Goal: Task Accomplishment & Management: Manage account settings

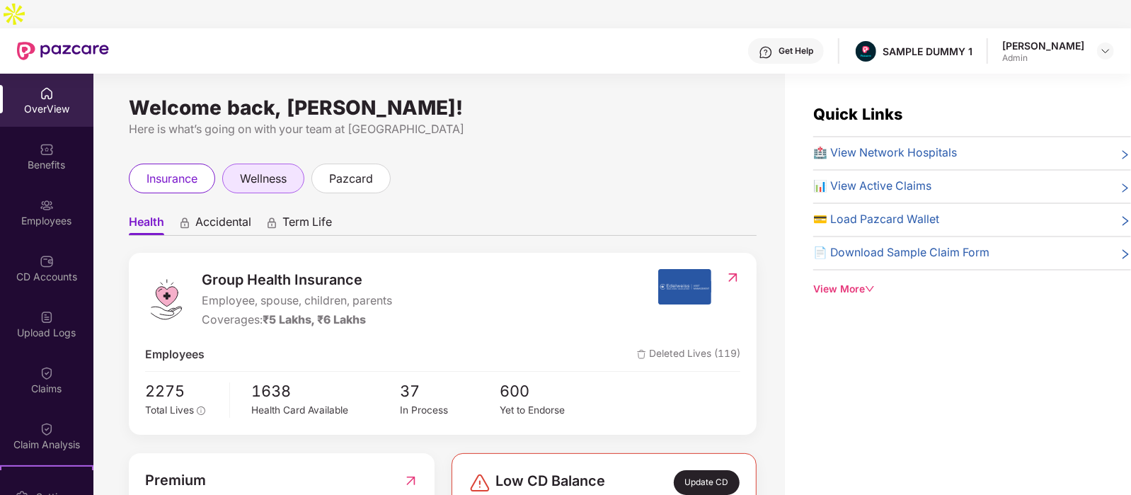
click at [297, 163] on div "wellness" at bounding box center [263, 178] width 82 height 30
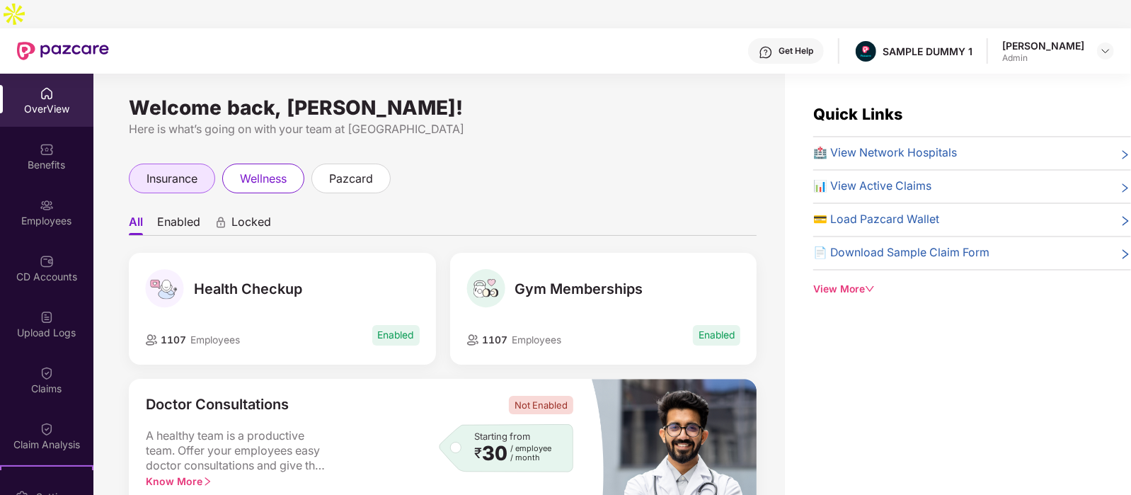
click at [186, 170] on span "insurance" at bounding box center [171, 179] width 51 height 18
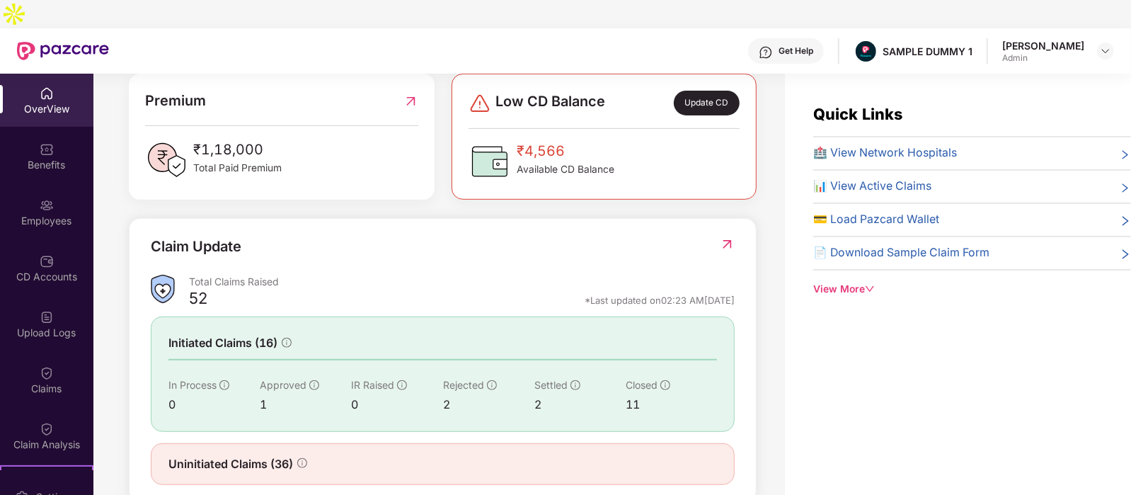
scroll to position [380, 0]
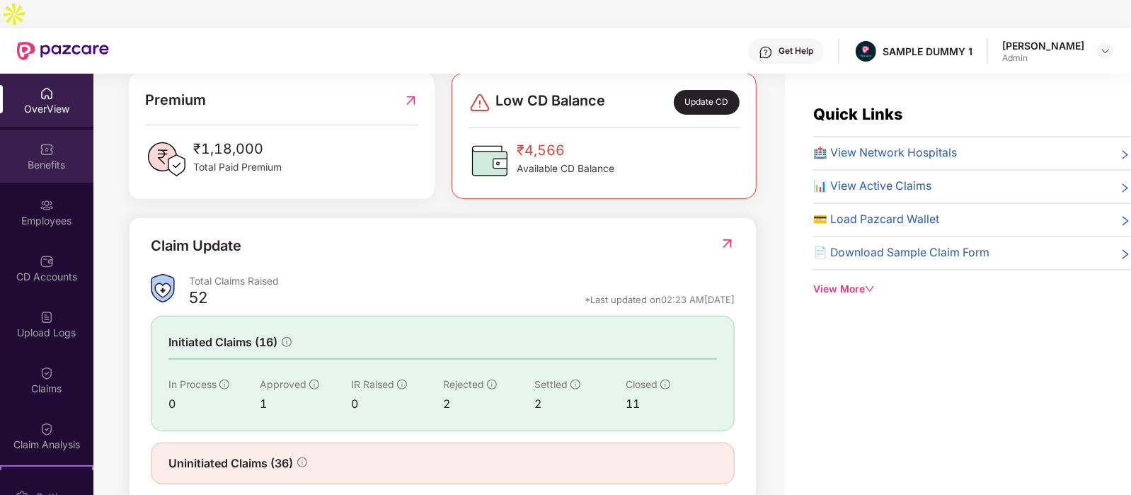
click at [47, 158] on div "Benefits" at bounding box center [46, 165] width 93 height 14
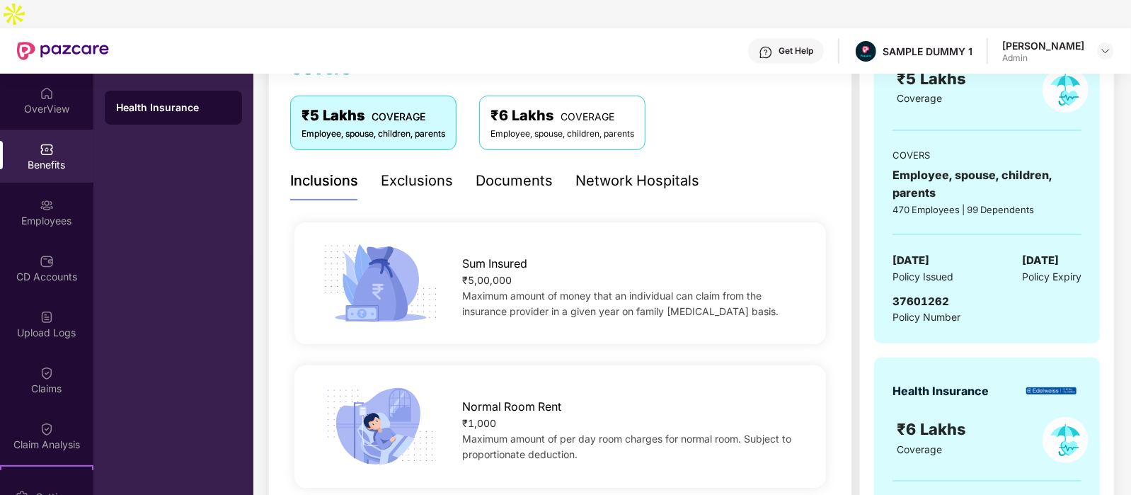
scroll to position [215, 0]
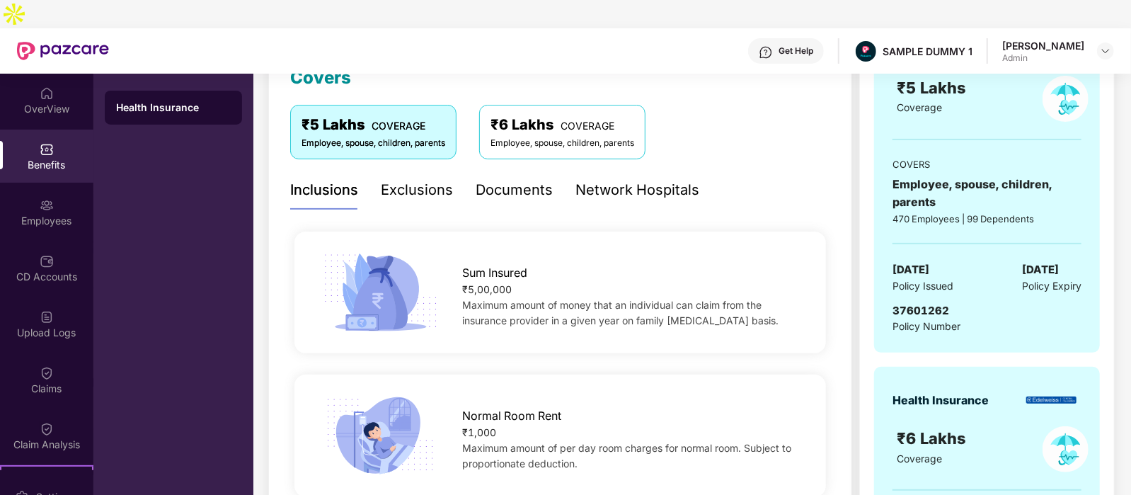
click at [425, 179] on div "Exclusions" at bounding box center [417, 190] width 72 height 22
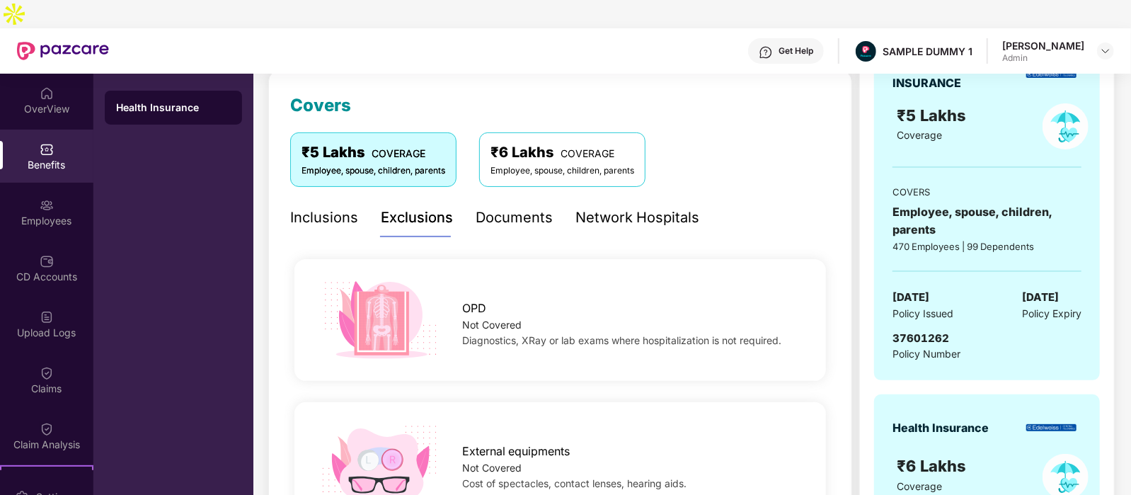
scroll to position [162, 0]
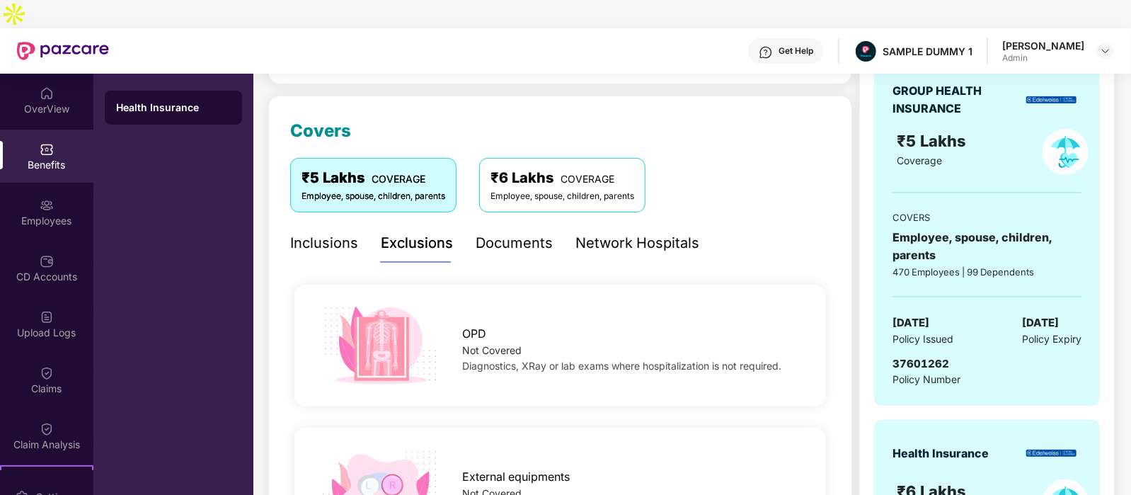
click at [514, 232] on div "Documents" at bounding box center [513, 243] width 77 height 22
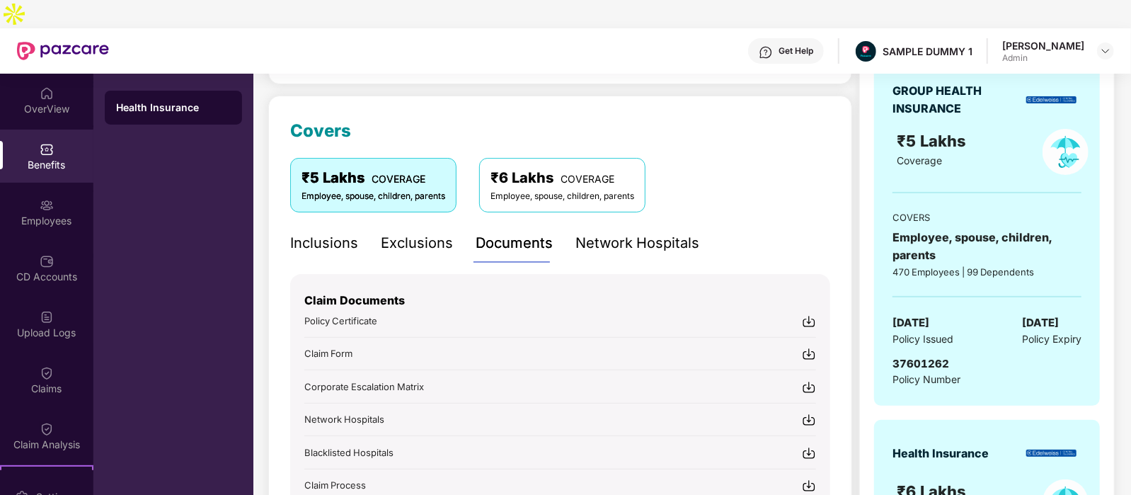
scroll to position [326, 0]
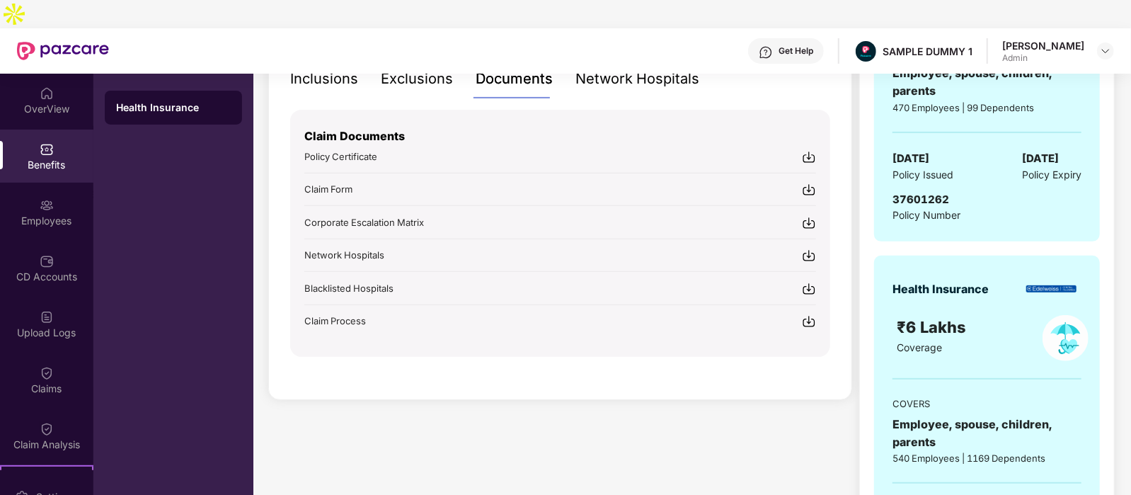
click at [644, 68] on div "Network Hospitals" at bounding box center [637, 79] width 124 height 22
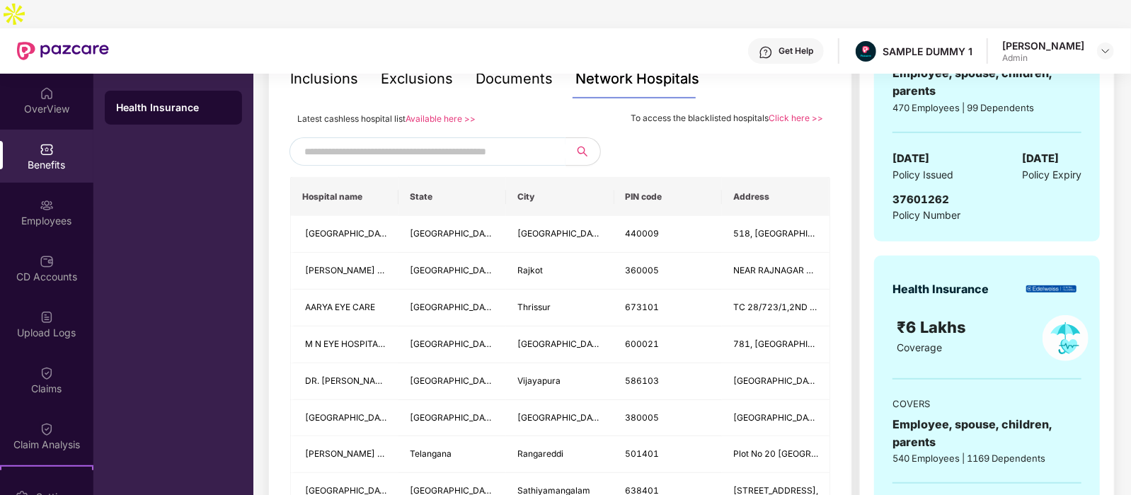
click at [389, 141] on input "text" at bounding box center [425, 151] width 242 height 21
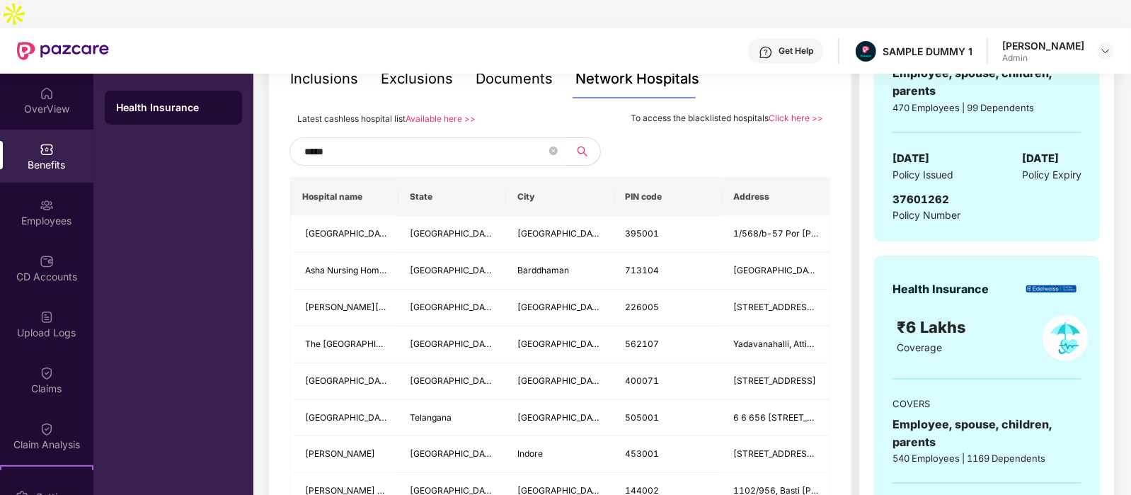
type input "******"
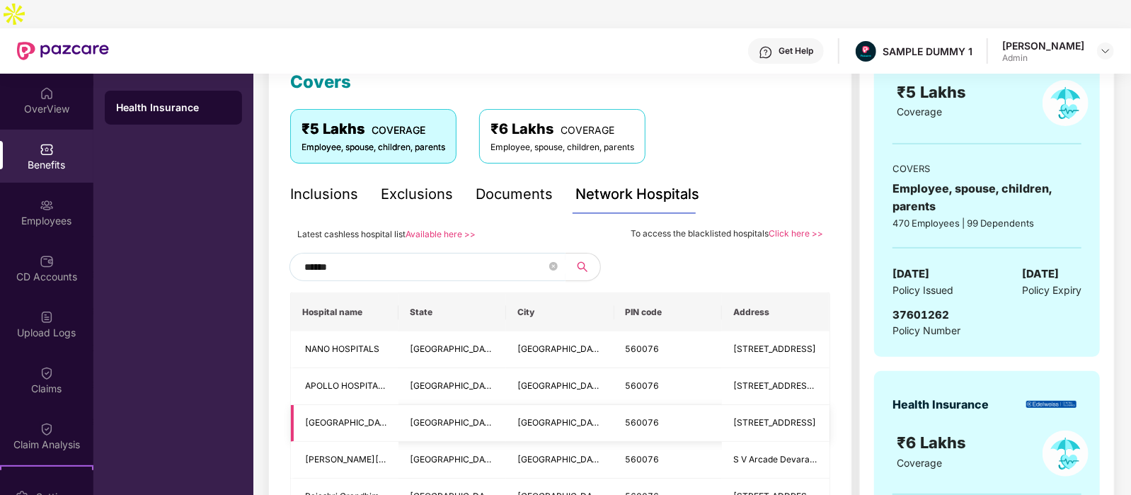
scroll to position [202, 0]
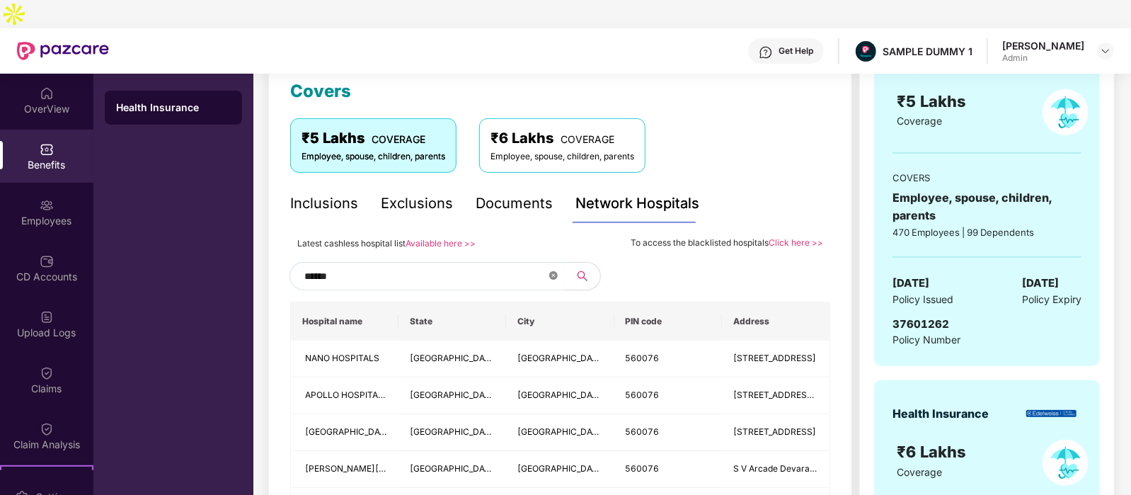
click at [552, 271] on icon "close-circle" at bounding box center [553, 275] width 8 height 8
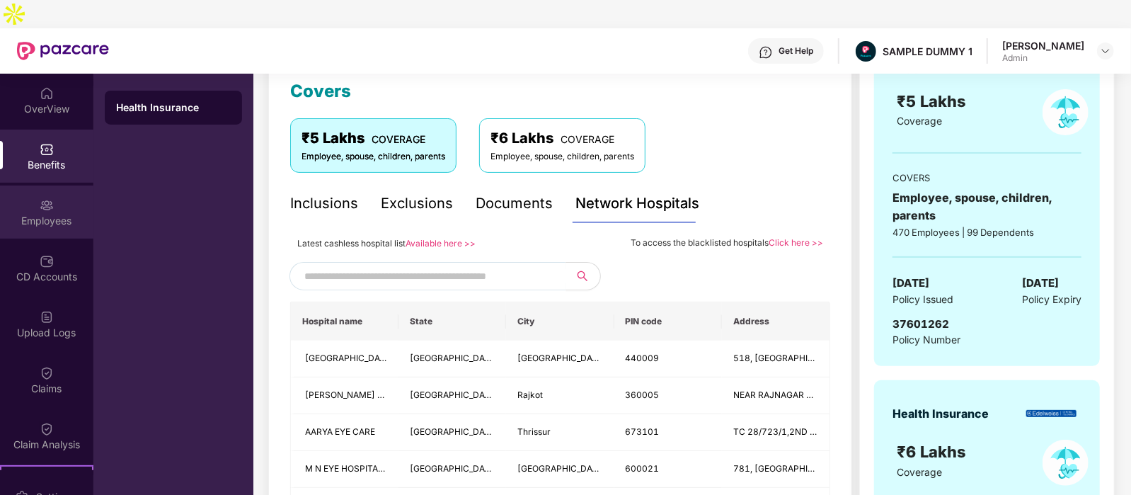
click at [33, 185] on div "Employees" at bounding box center [46, 211] width 93 height 53
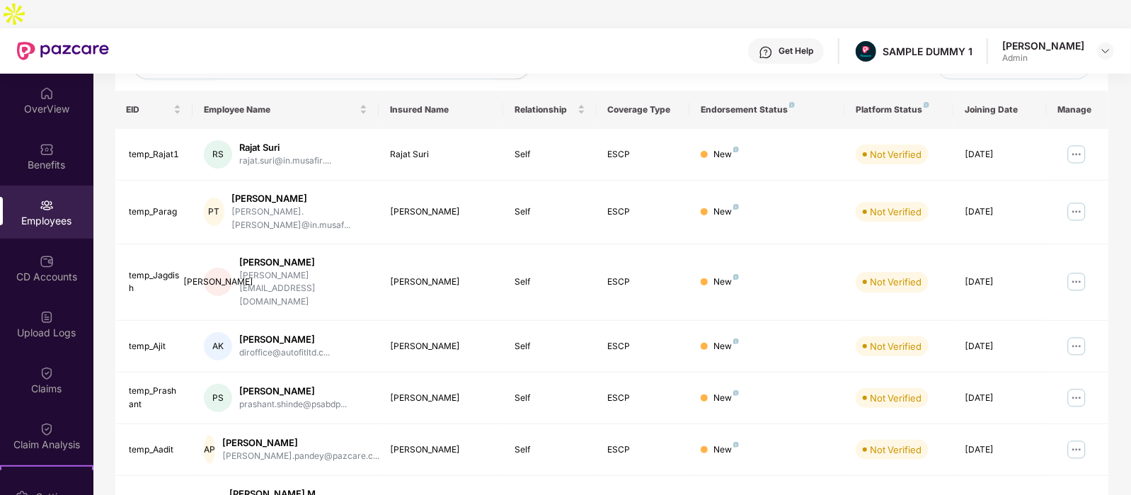
scroll to position [0, 0]
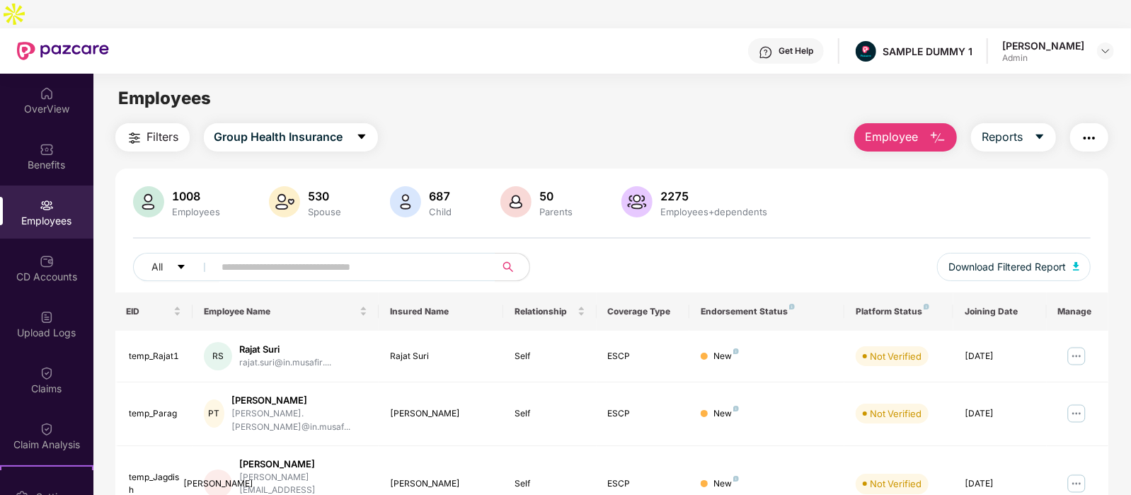
click at [897, 128] on span "Employee" at bounding box center [891, 137] width 53 height 18
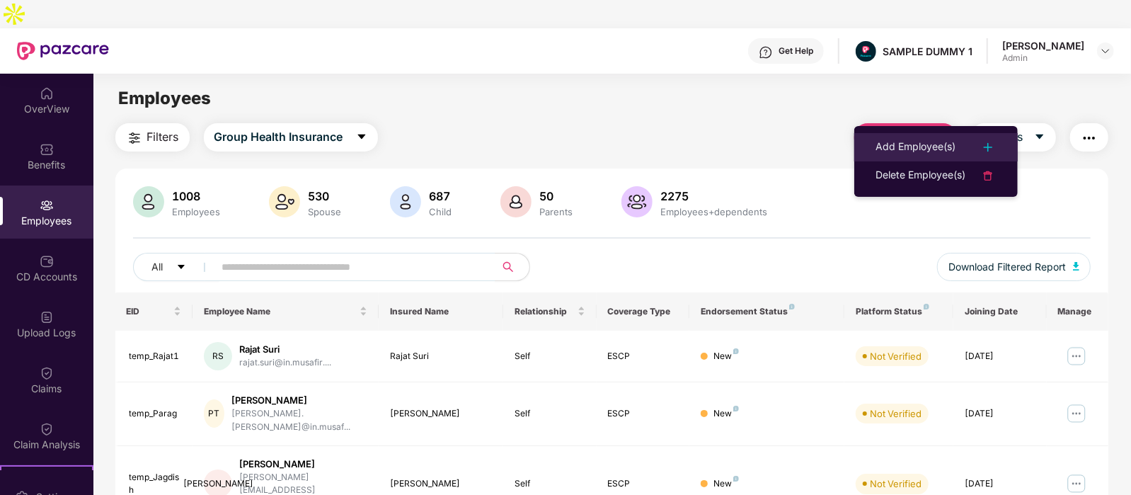
click at [936, 150] on div "Add Employee(s)" at bounding box center [915, 147] width 80 height 17
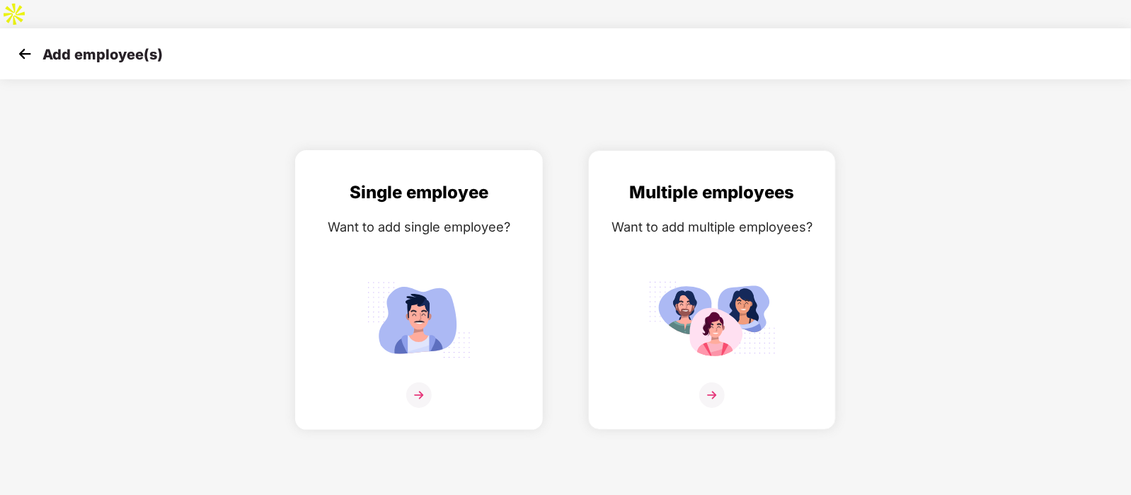
click at [370, 150] on div "Single employee Want to add single employee?" at bounding box center [419, 289] width 248 height 279
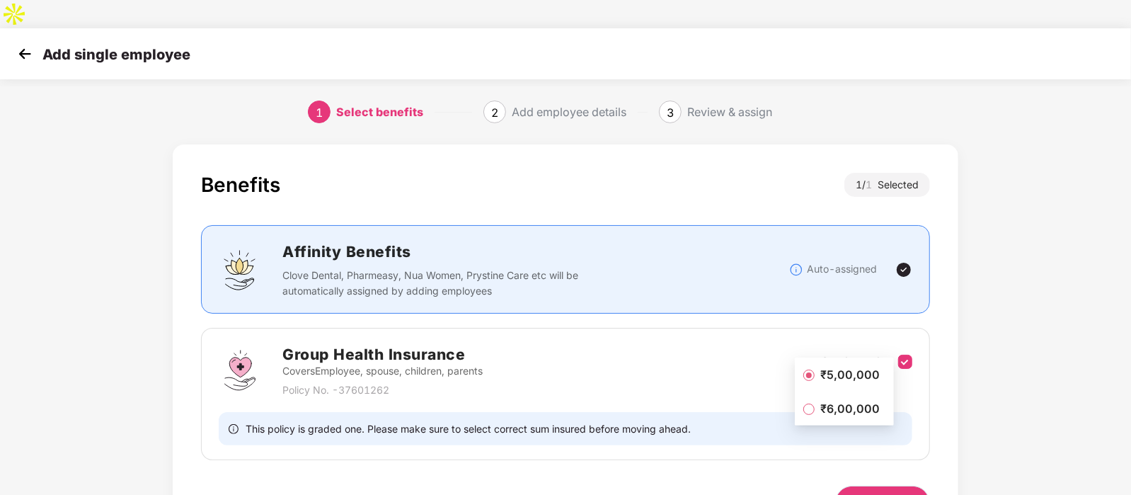
click at [897, 485] on button "Next" at bounding box center [882, 502] width 95 height 34
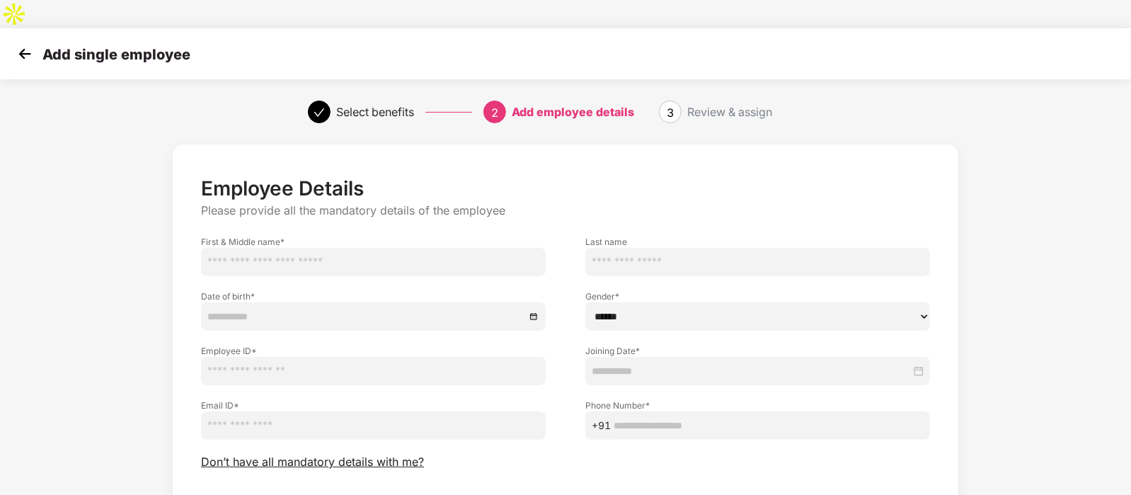
scroll to position [71, 0]
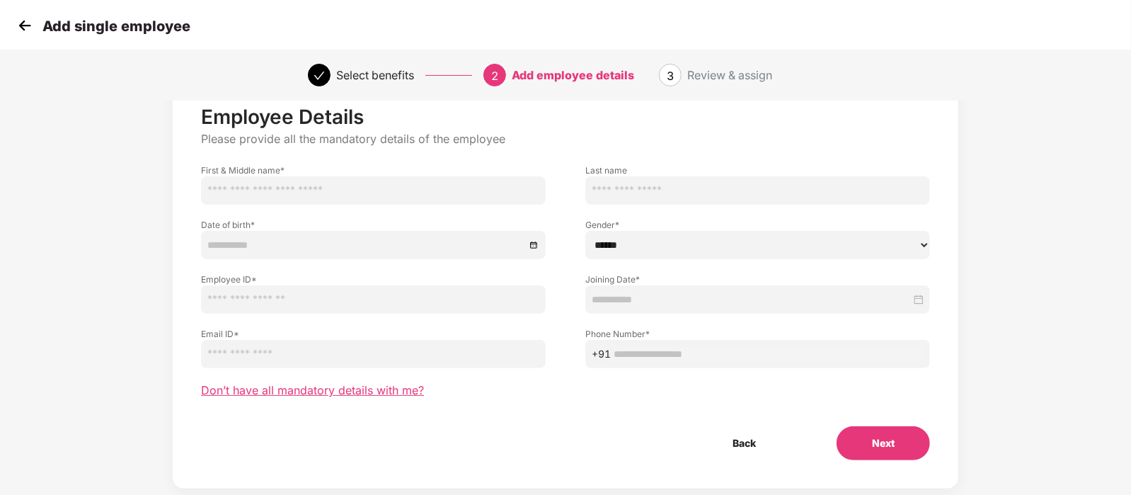
click at [393, 383] on span "Don’t have all mandatory details with me?" at bounding box center [312, 390] width 223 height 15
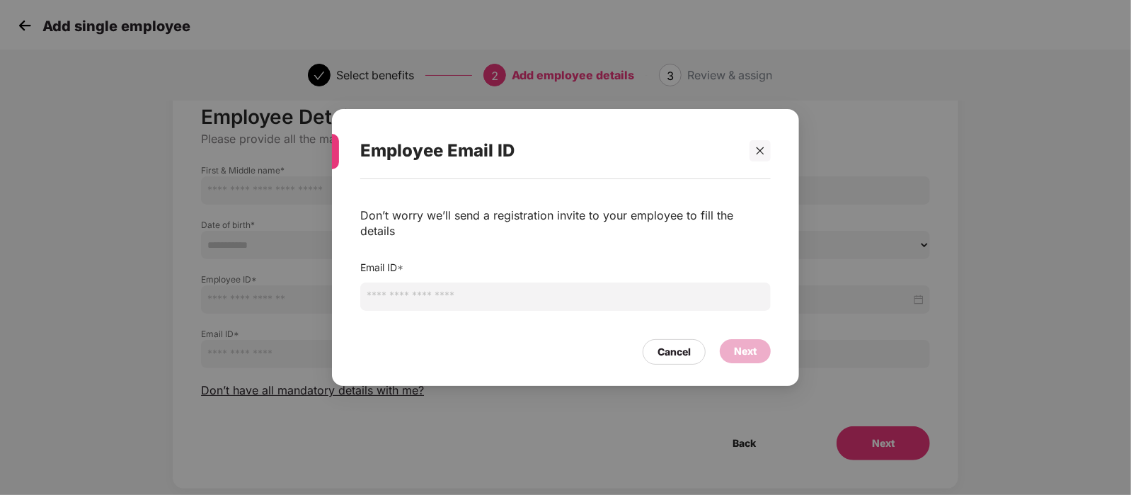
click at [504, 282] on input "email" at bounding box center [565, 296] width 410 height 28
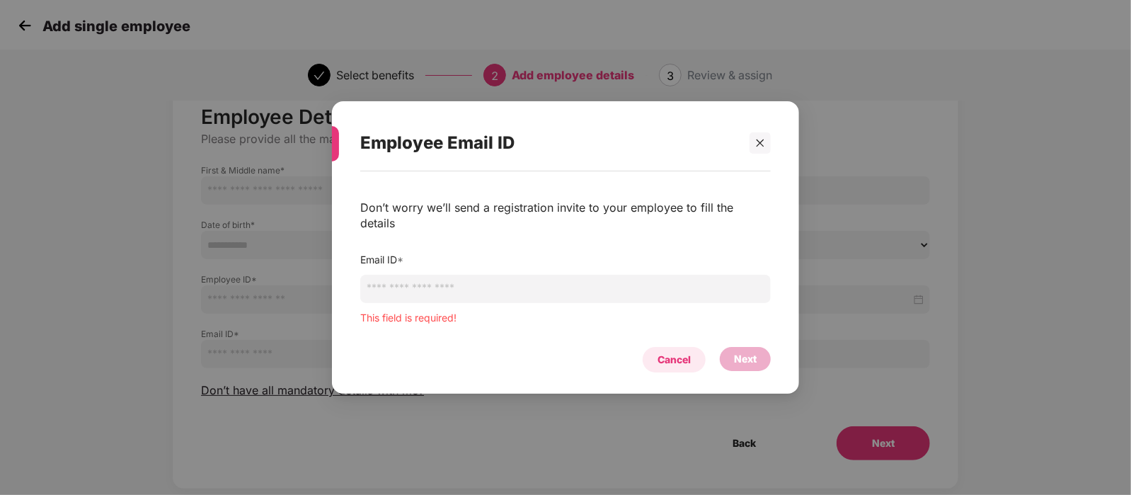
click at [676, 352] on div "Cancel" at bounding box center [673, 360] width 33 height 16
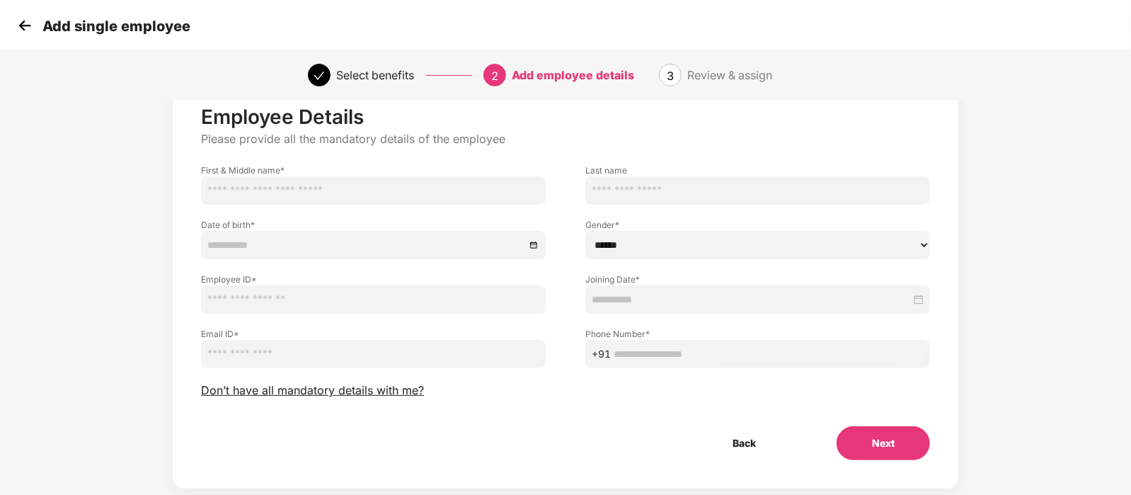
click at [23, 29] on img at bounding box center [24, 25] width 21 height 21
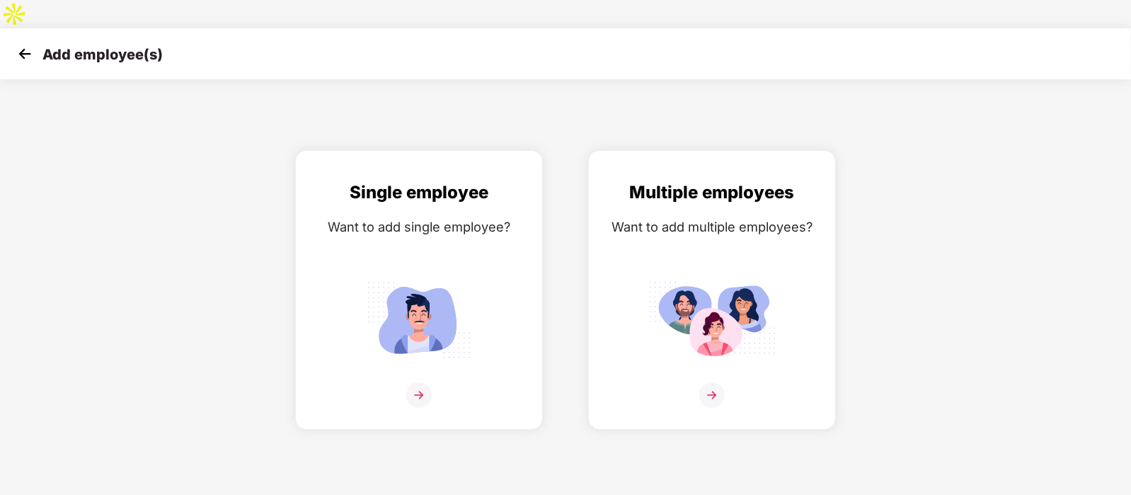
click at [23, 43] on img at bounding box center [24, 53] width 21 height 21
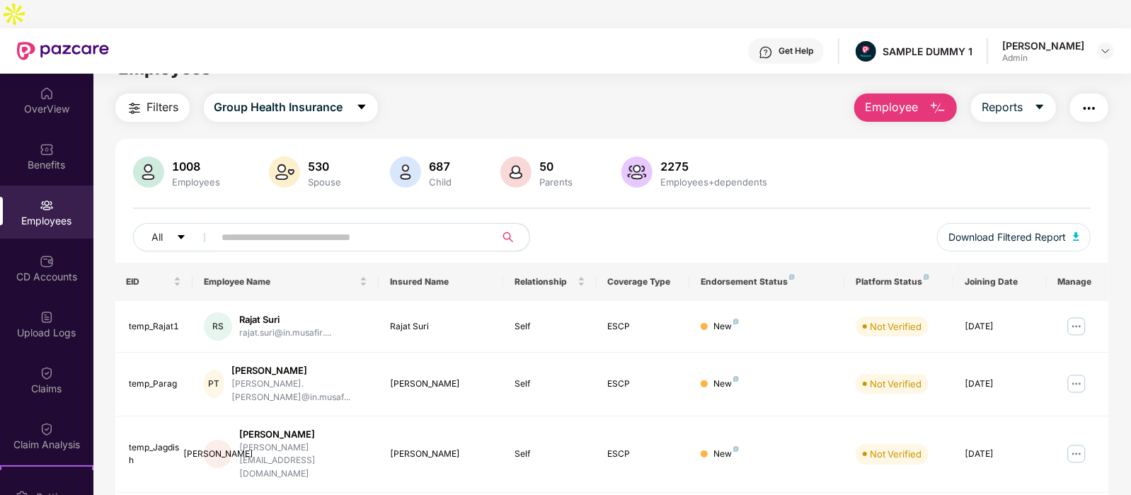
scroll to position [10, 0]
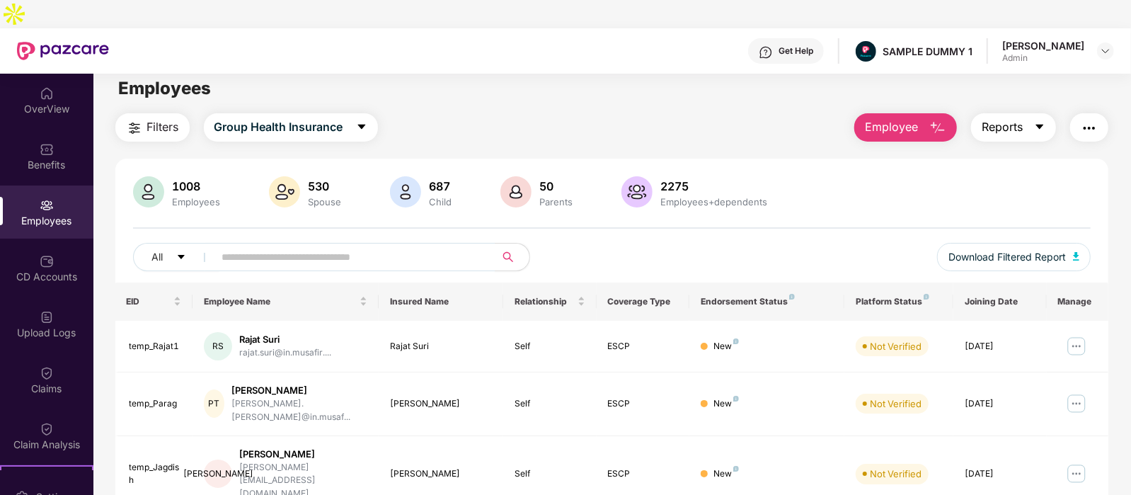
click at [1005, 113] on button "Reports" at bounding box center [1013, 127] width 85 height 28
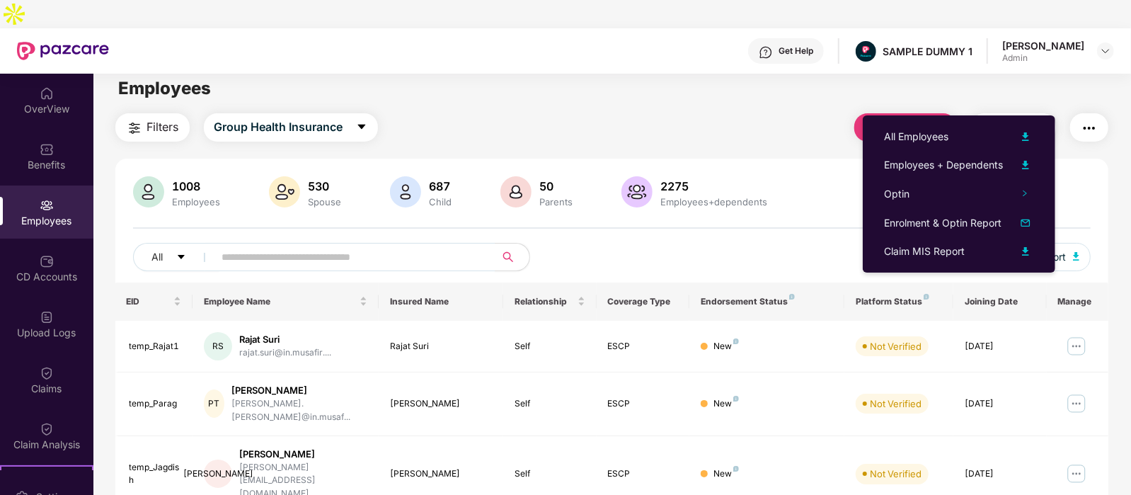
click at [1100, 113] on button "button" at bounding box center [1089, 127] width 38 height 28
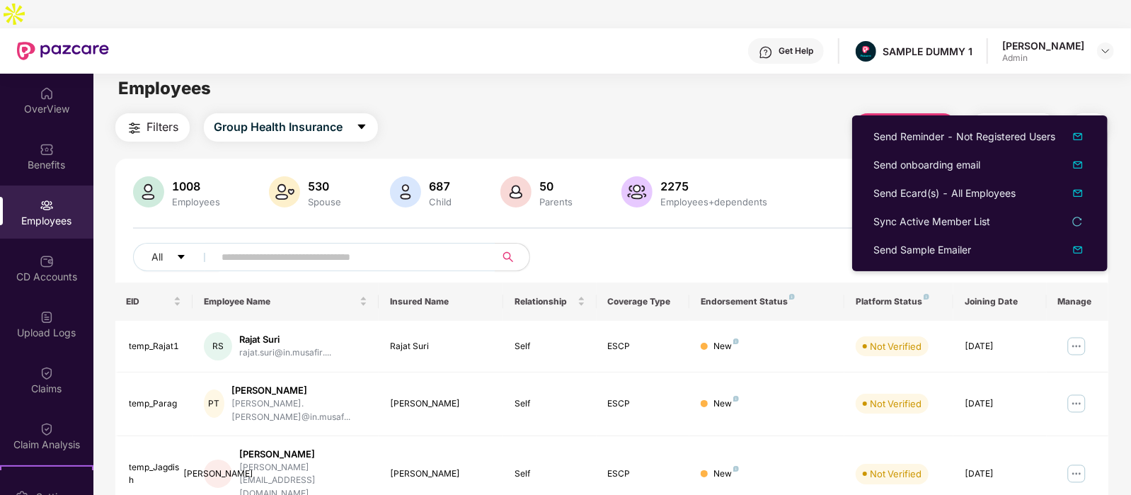
click at [596, 75] on div "Employees" at bounding box center [611, 88] width 1037 height 27
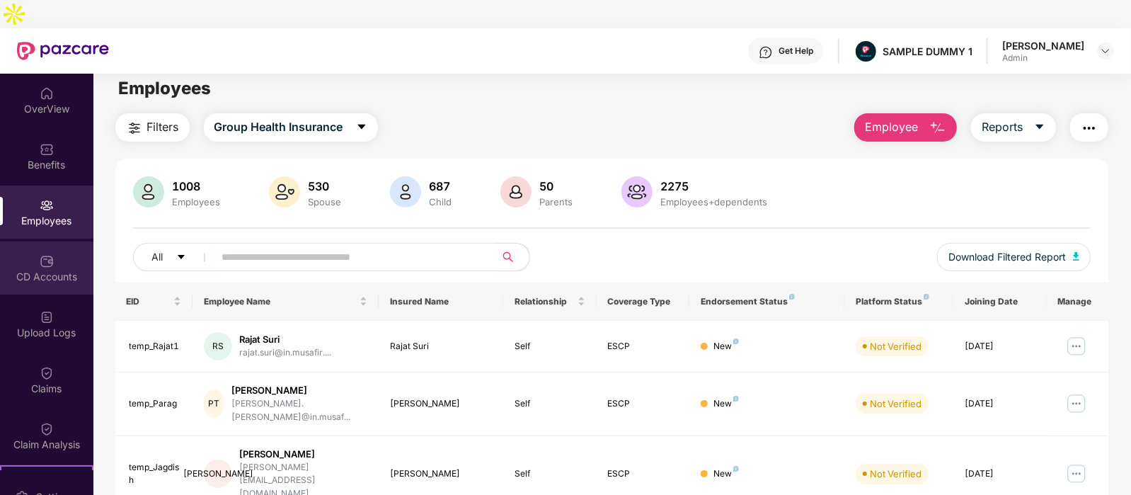
click at [62, 241] on div "CD Accounts" at bounding box center [46, 267] width 93 height 53
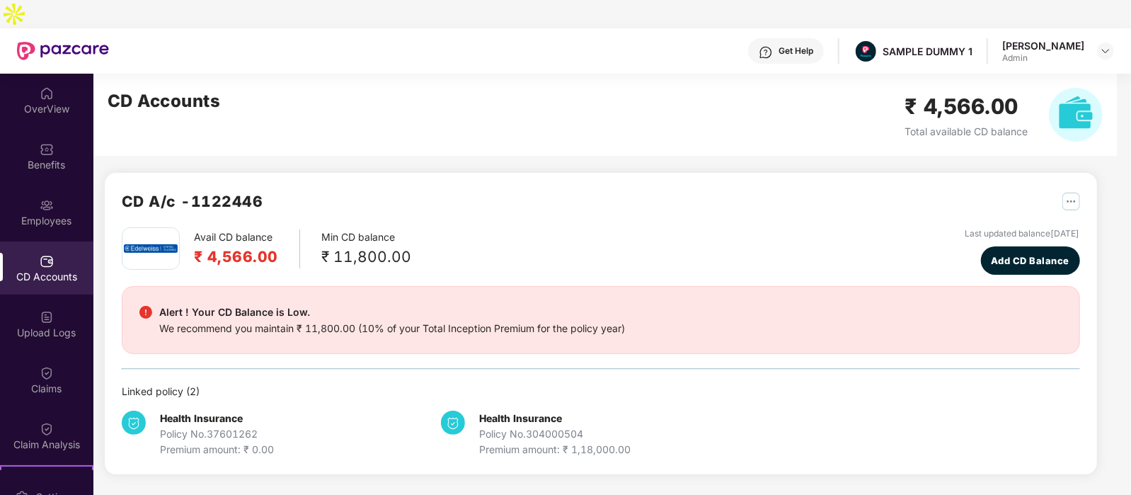
scroll to position [0, 0]
click at [1051, 190] on button "button" at bounding box center [1065, 201] width 28 height 23
click at [1062, 192] on img "button" at bounding box center [1071, 201] width 18 height 18
click at [39, 381] on div "Claims" at bounding box center [46, 388] width 93 height 14
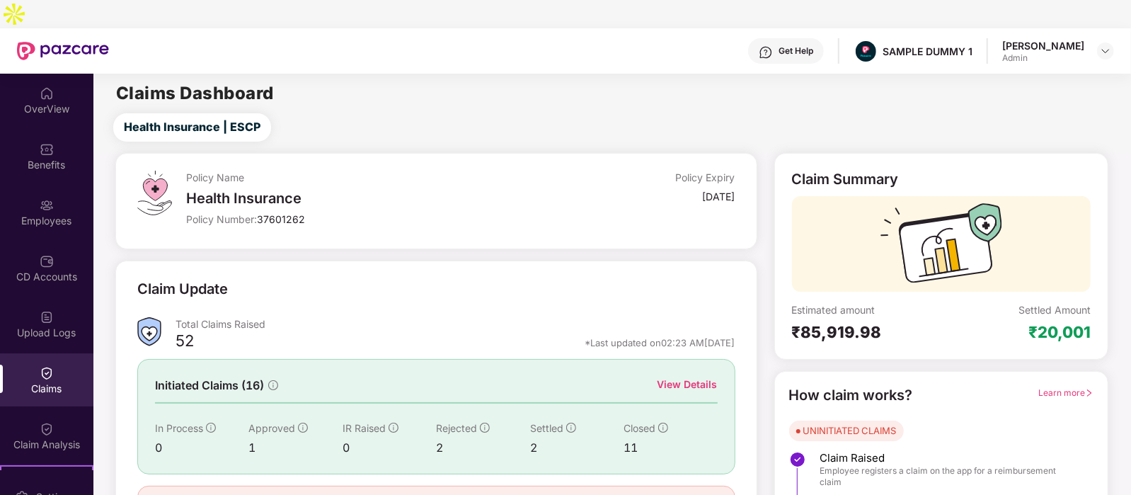
click at [703, 376] on div "View Details" at bounding box center [687, 384] width 60 height 16
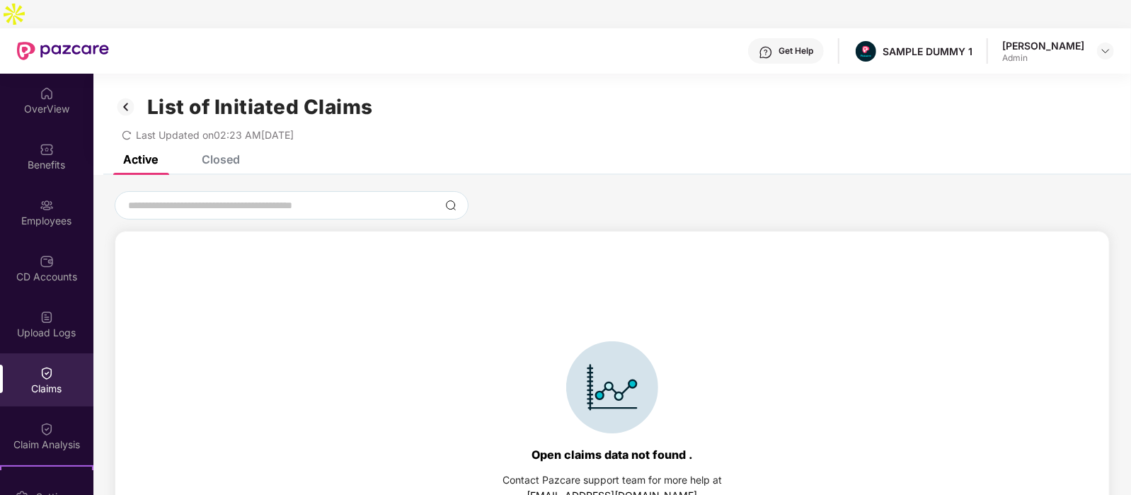
click at [222, 152] on div "Closed" at bounding box center [221, 159] width 38 height 14
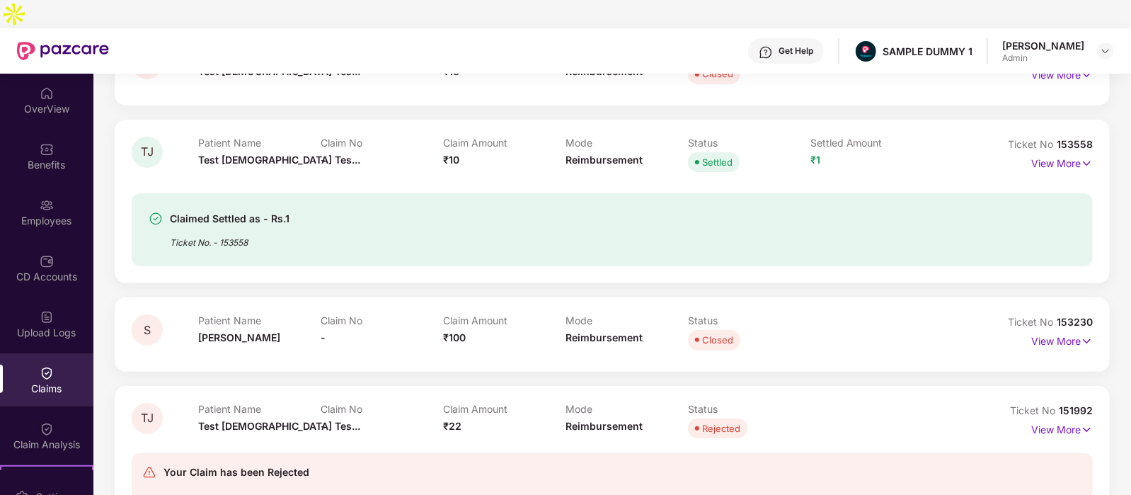
scroll to position [286, 0]
click at [1073, 154] on p "View More" at bounding box center [1062, 163] width 62 height 19
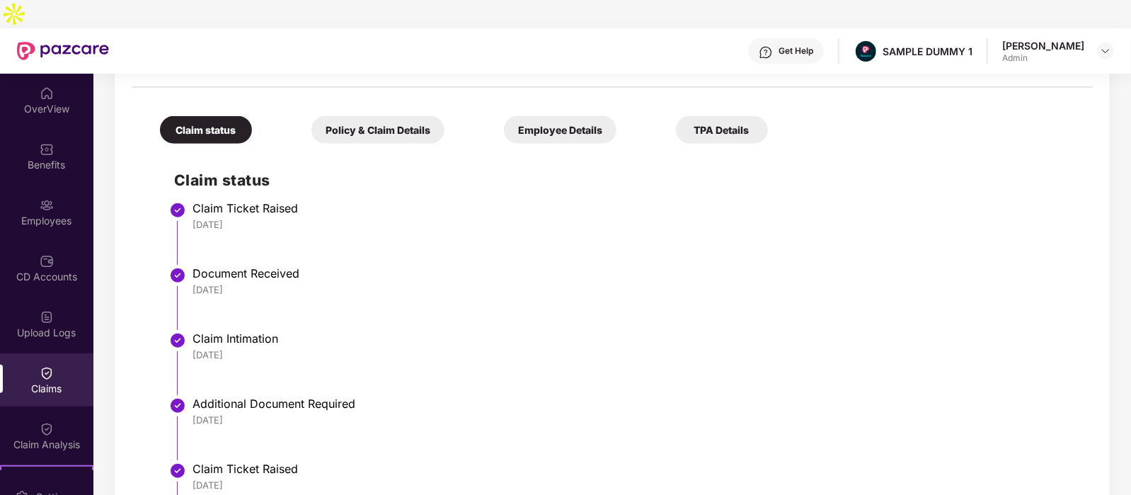
scroll to position [475, 0]
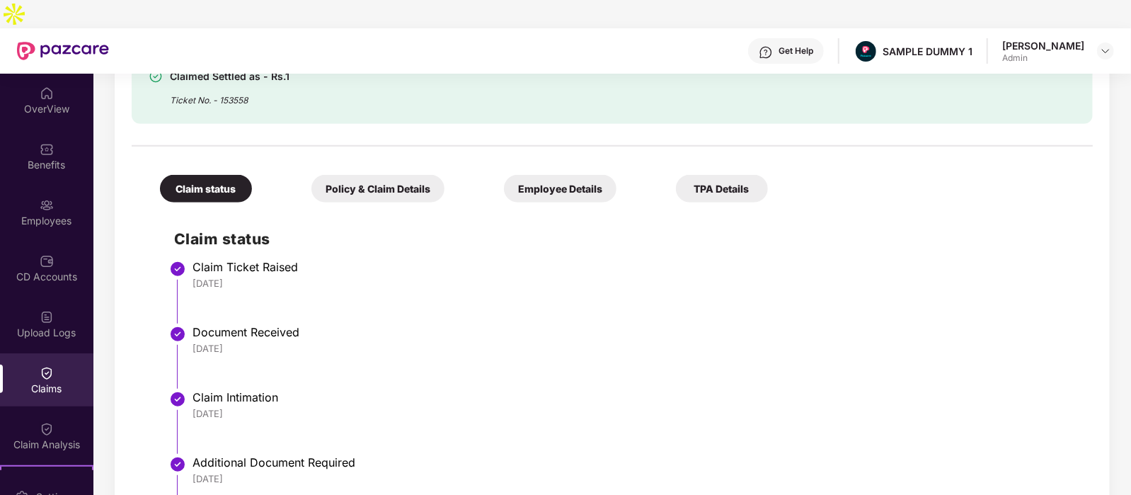
click at [311, 175] on div "Policy & Claim Details" at bounding box center [377, 189] width 133 height 28
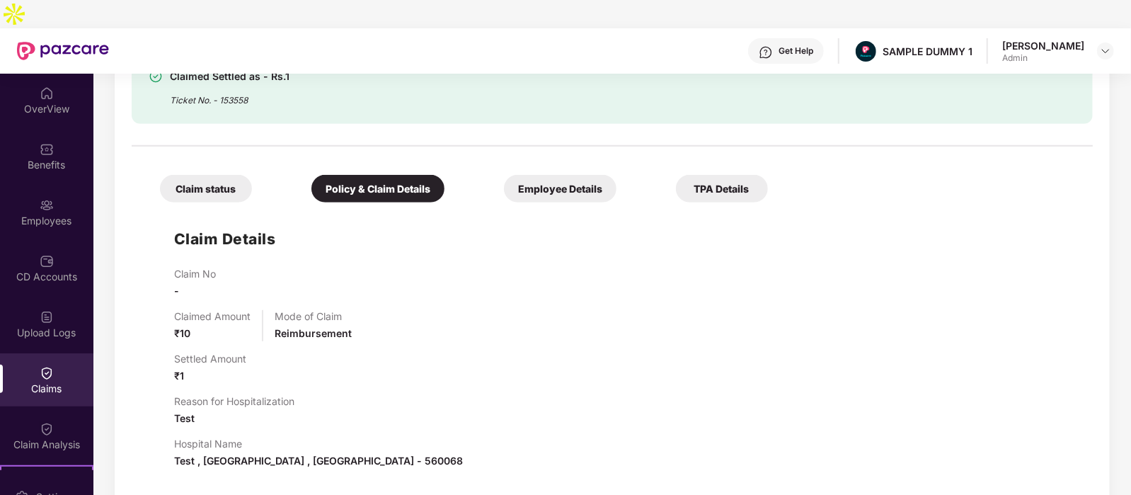
scroll to position [532, 0]
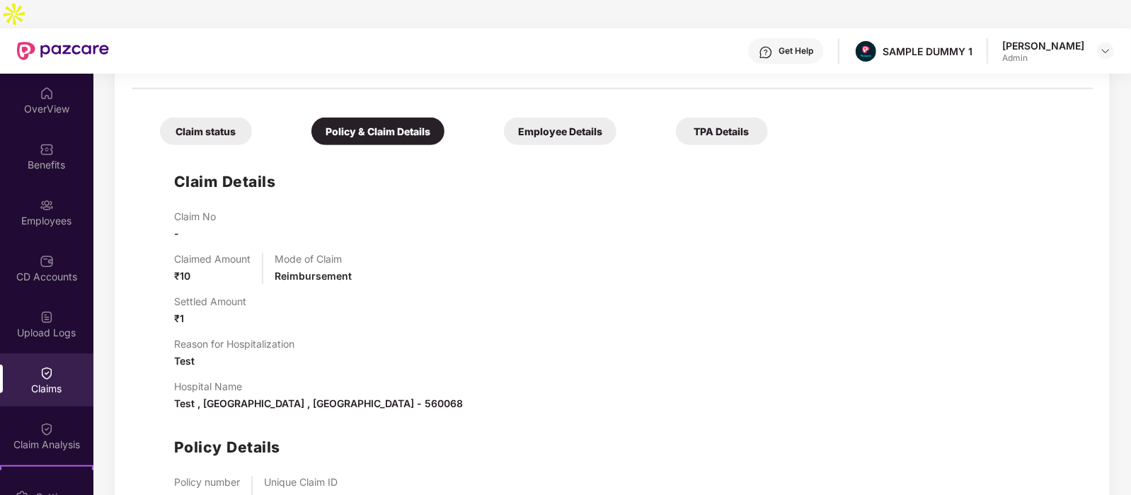
click at [504, 117] on div "Employee Details" at bounding box center [560, 131] width 113 height 28
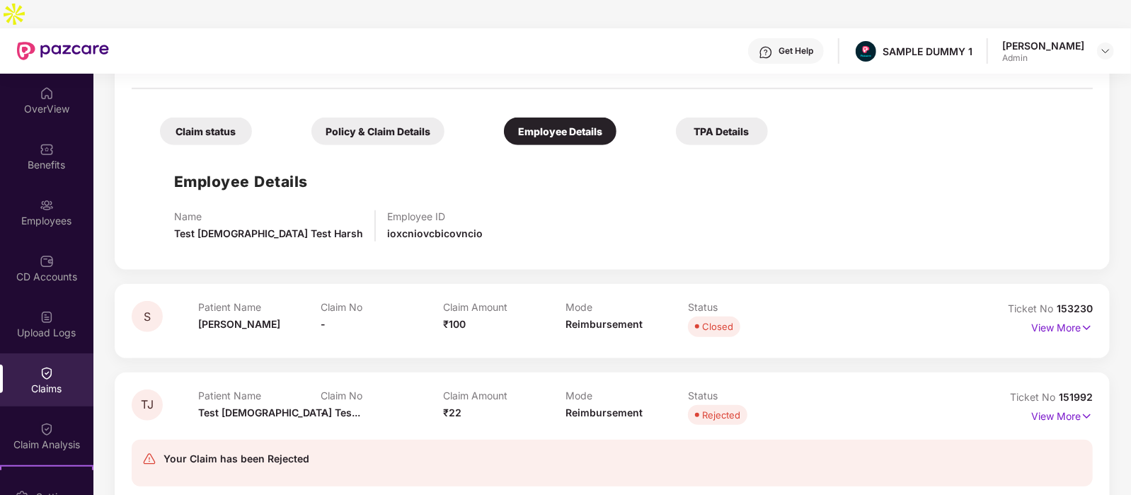
click at [676, 117] on div "TPA Details" at bounding box center [722, 131] width 92 height 28
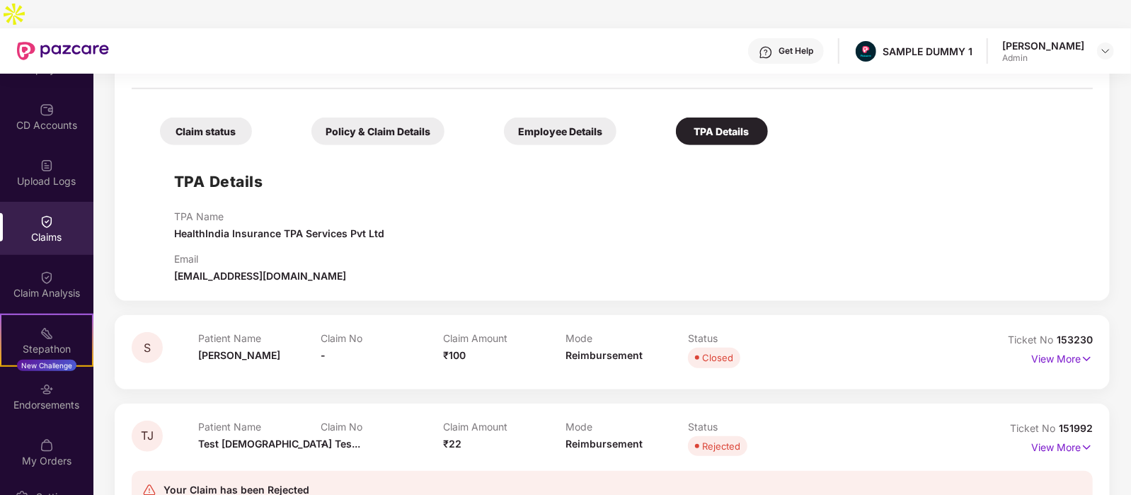
scroll to position [164, 0]
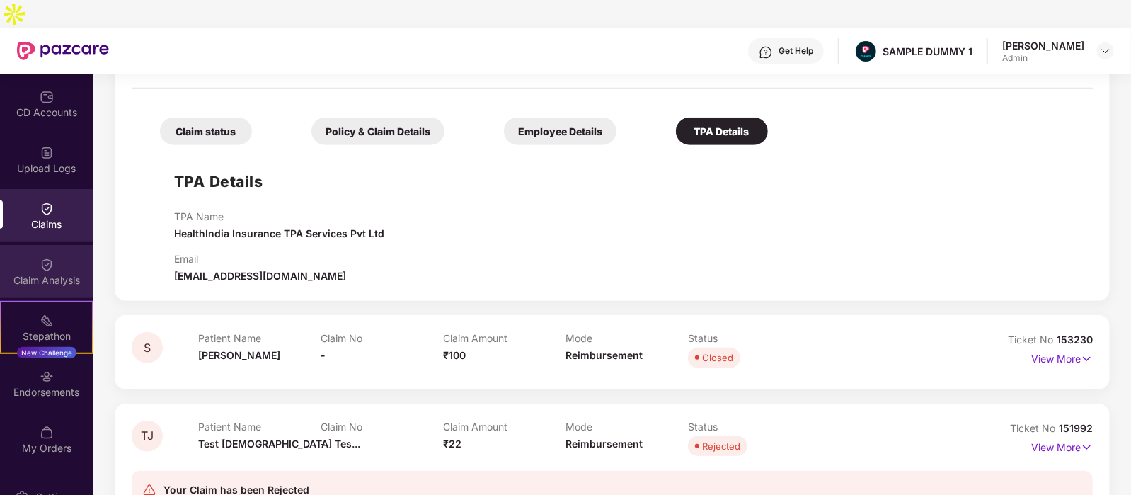
click at [34, 245] on div "Claim Analysis" at bounding box center [46, 271] width 93 height 53
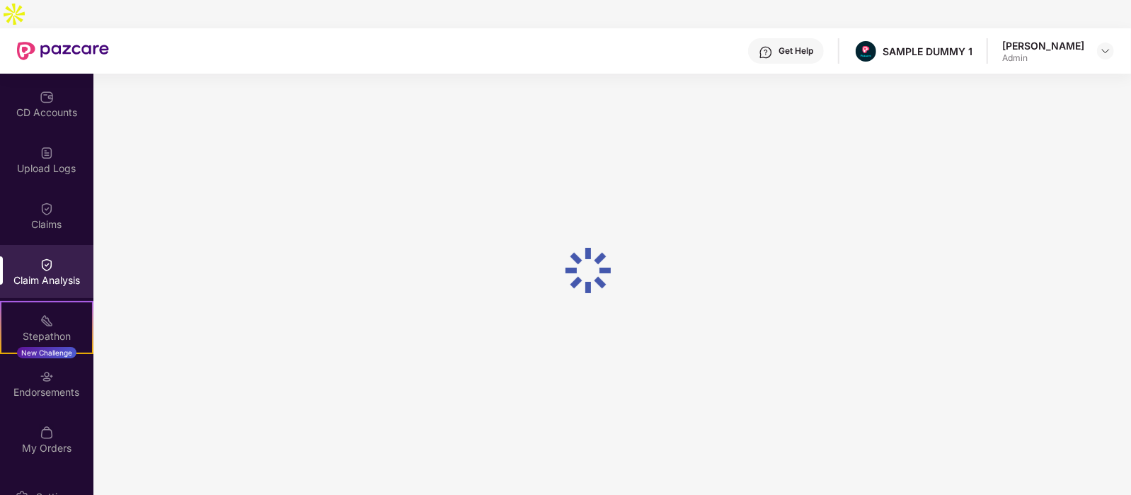
scroll to position [0, 0]
click at [50, 313] on img at bounding box center [47, 320] width 14 height 14
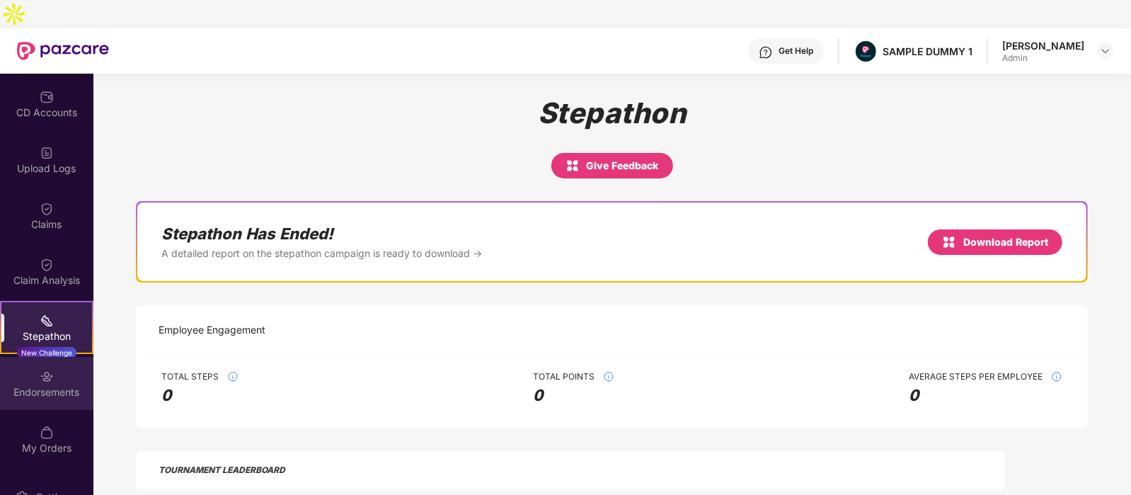
click at [42, 369] on img at bounding box center [47, 376] width 14 height 14
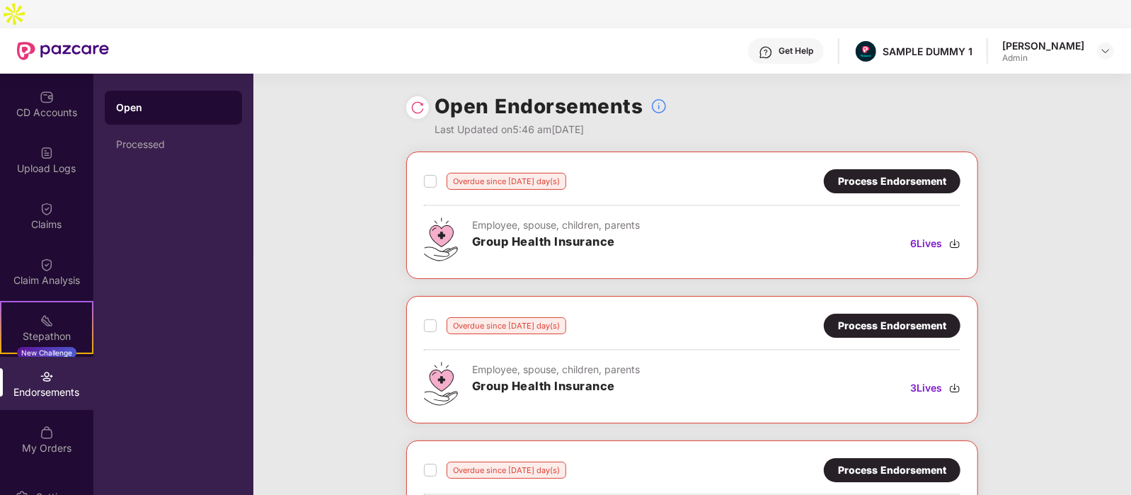
click at [860, 173] on div "Process Endorsement" at bounding box center [892, 181] width 108 height 16
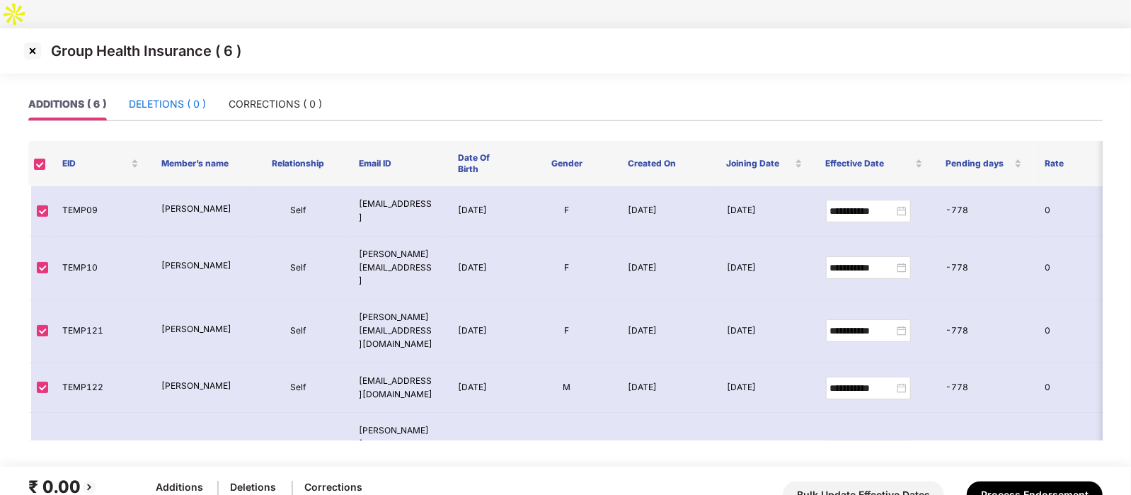
click at [181, 96] on div "DELETIONS ( 0 )" at bounding box center [167, 104] width 77 height 16
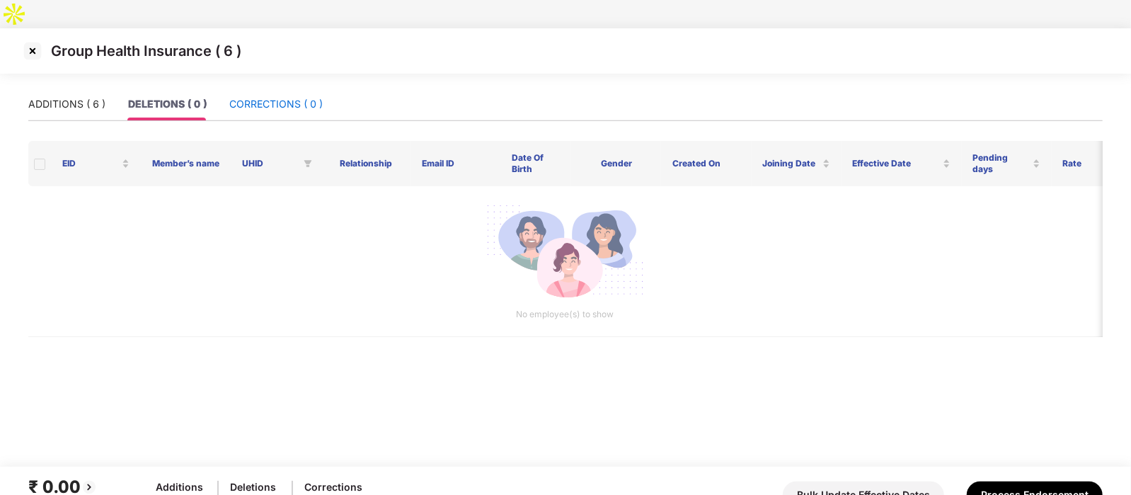
click at [270, 96] on div "CORRECTIONS ( 0 )" at bounding box center [275, 104] width 93 height 16
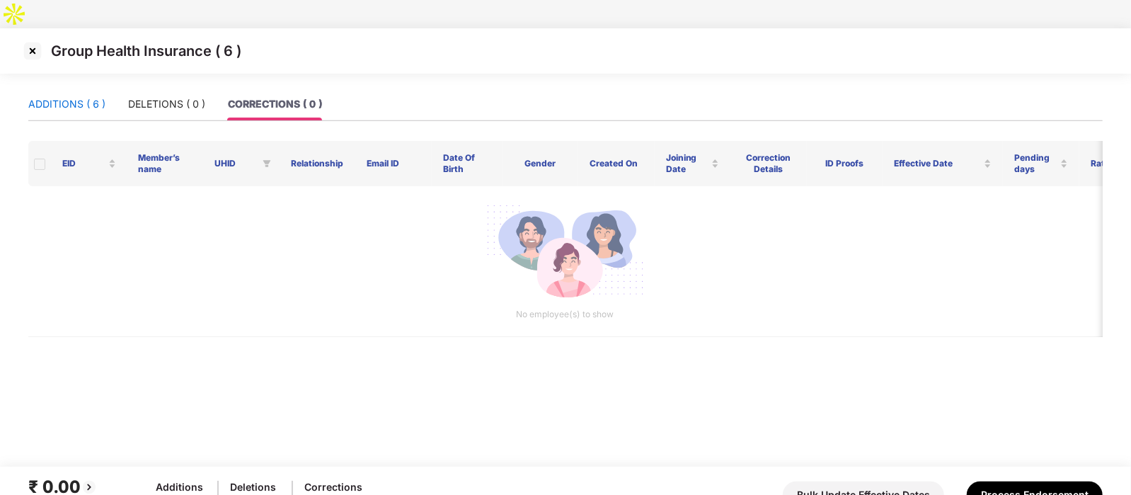
click at [31, 96] on div "ADDITIONS ( 6 )" at bounding box center [66, 104] width 77 height 16
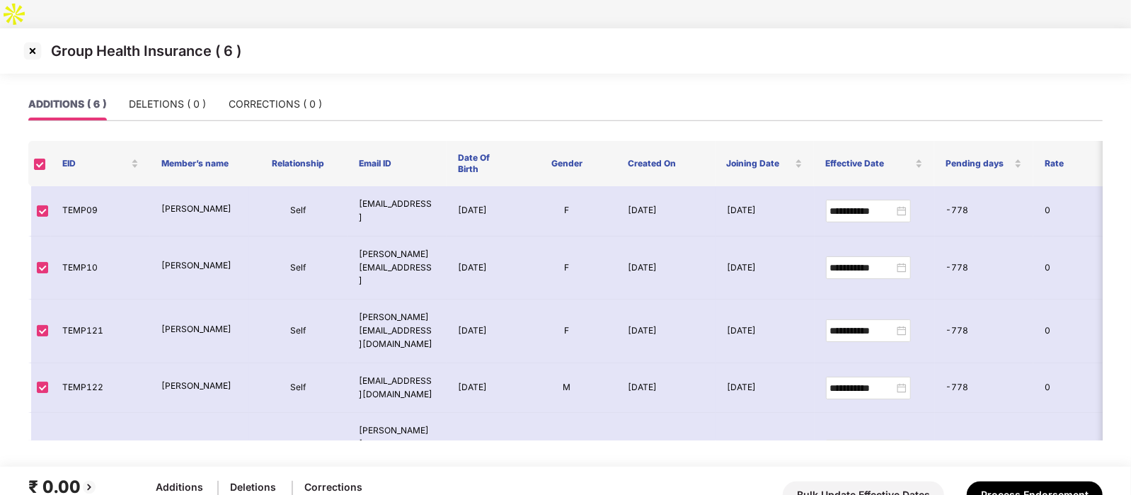
click at [31, 40] on img at bounding box center [32, 51] width 23 height 23
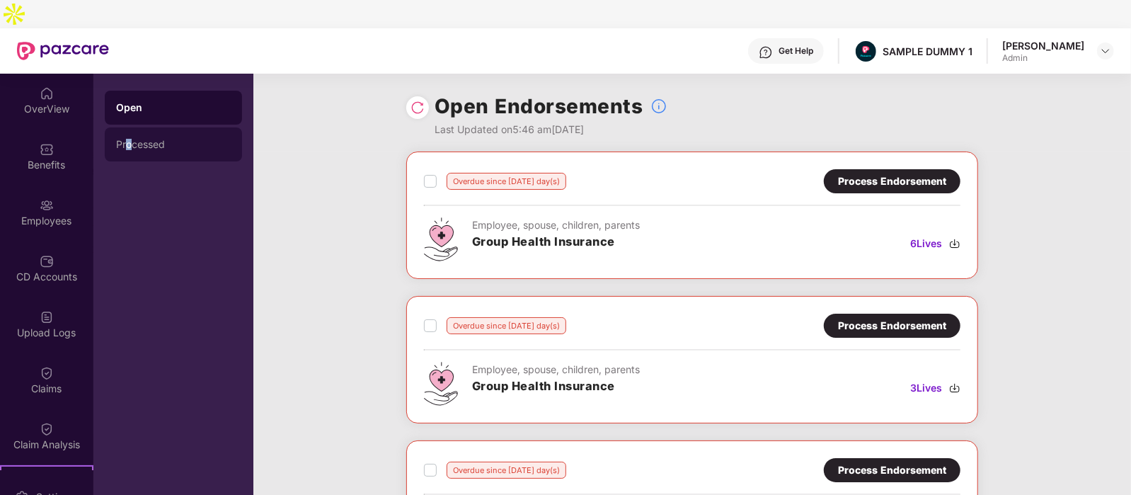
click at [127, 139] on div "Processed" at bounding box center [173, 144] width 115 height 11
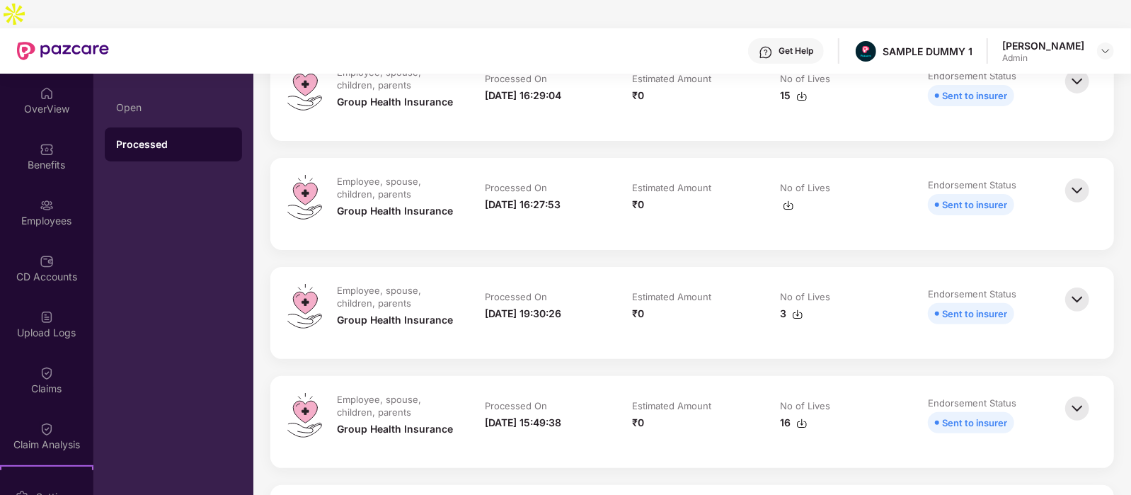
scroll to position [209, 0]
click at [1072, 174] on img at bounding box center [1076, 189] width 31 height 31
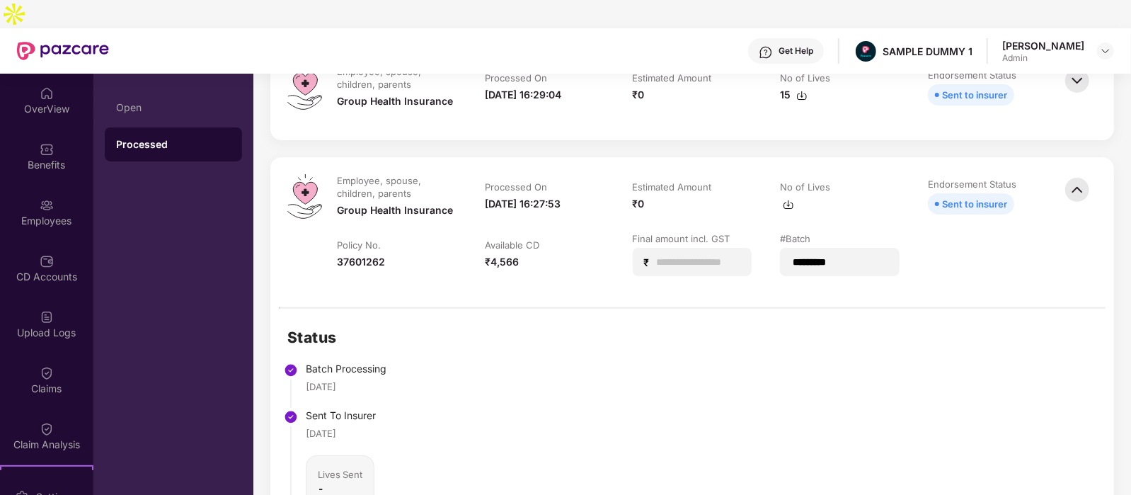
drag, startPoint x: 1072, startPoint y: 164, endPoint x: 825, endPoint y: 271, distance: 269.1
click at [825, 271] on div "Employee, spouse, children, parents Group Health Insurance Processed On [DATE] …" at bounding box center [691, 232] width 843 height 150
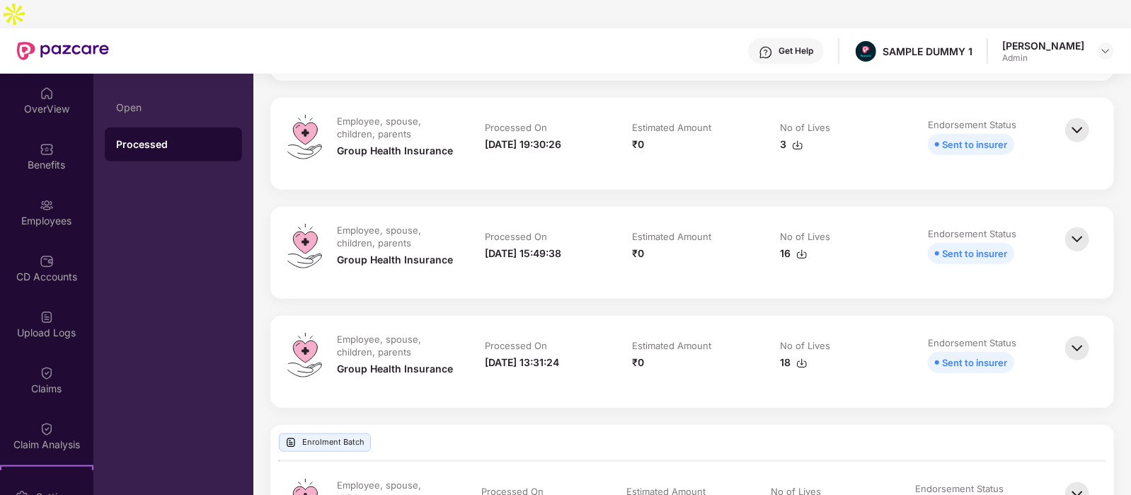
scroll to position [997, 0]
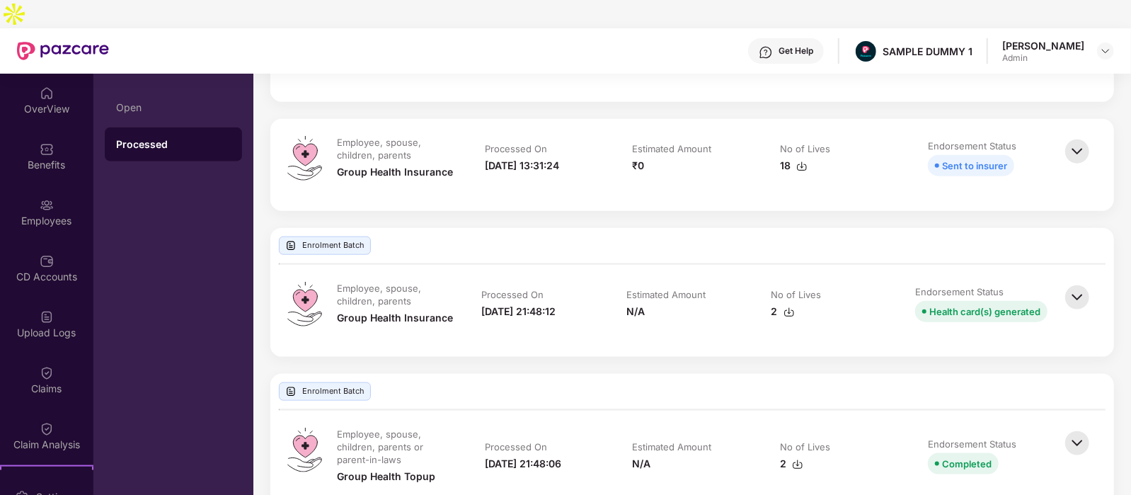
click at [877, 288] on div "No of Lives" at bounding box center [828, 296] width 115 height 16
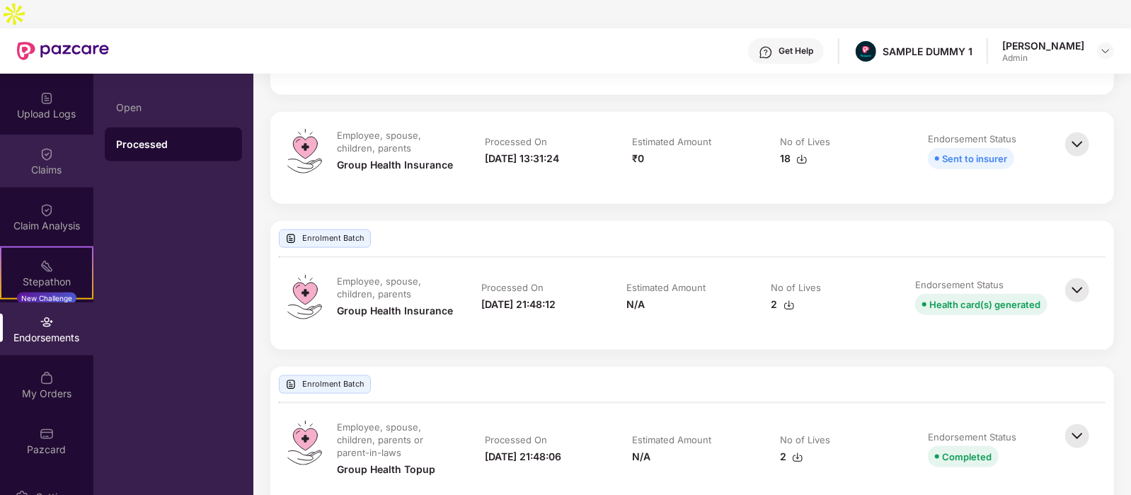
scroll to position [0, 0]
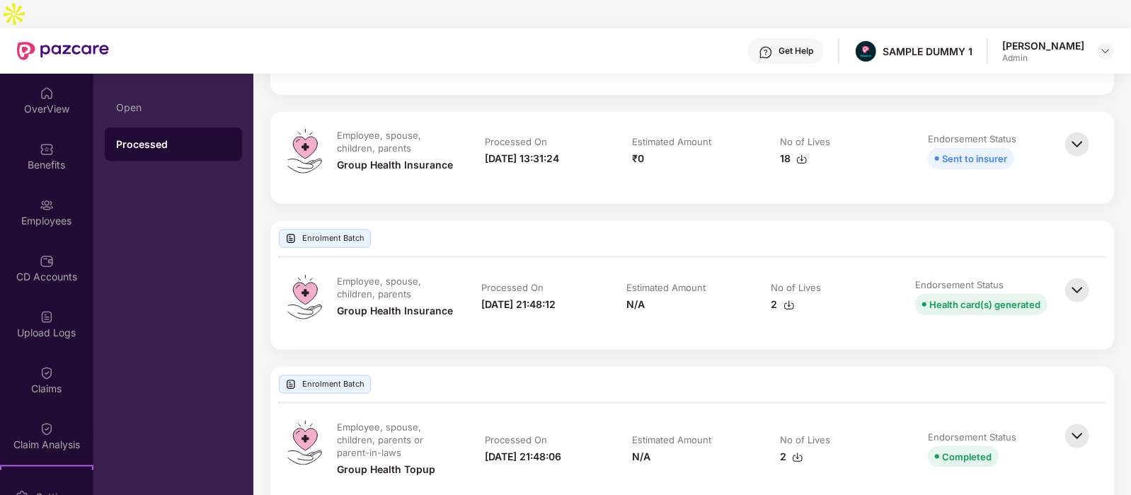
click at [66, 44] on div at bounding box center [63, 50] width 92 height 45
click at [51, 74] on div "OverView" at bounding box center [46, 100] width 93 height 53
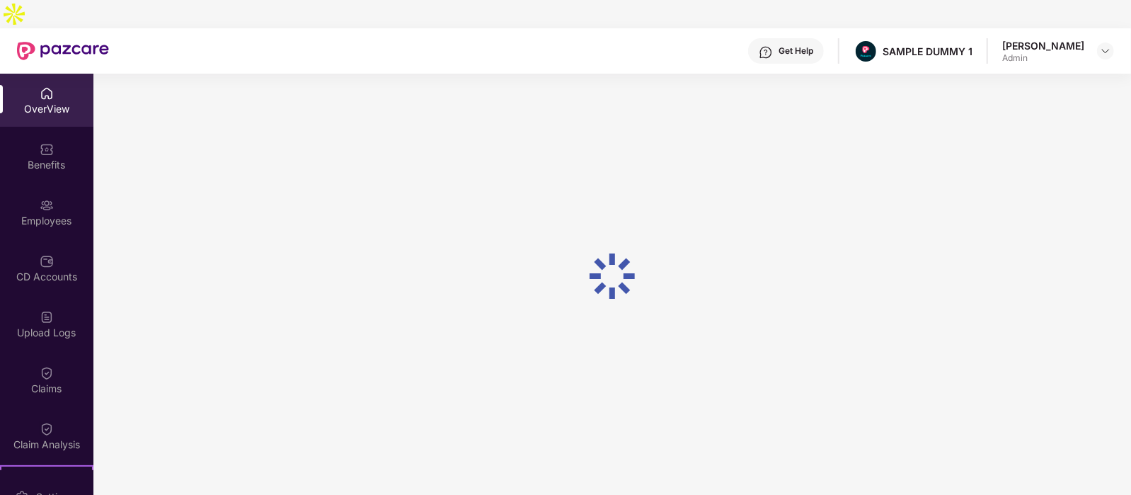
scroll to position [45, 0]
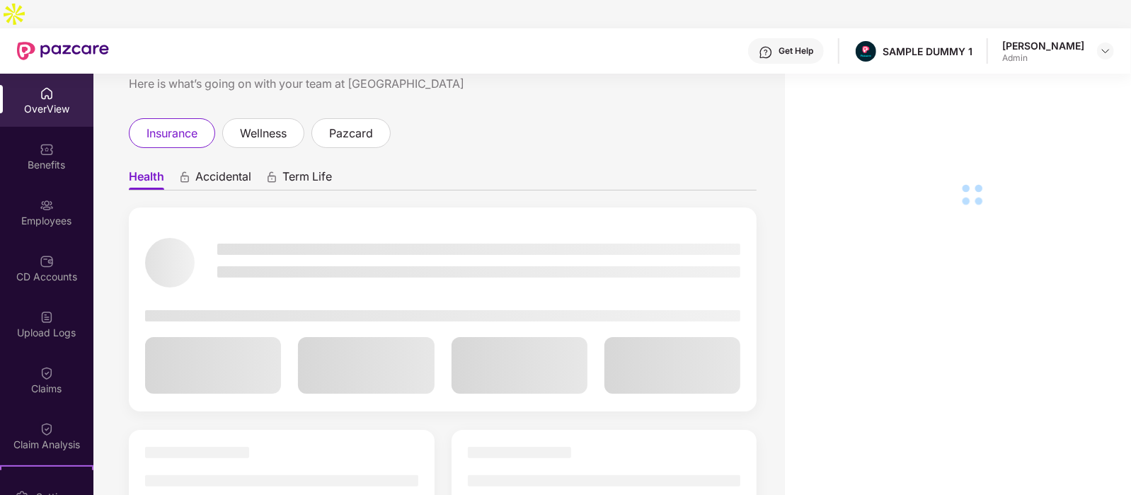
click at [773, 45] on img at bounding box center [766, 52] width 14 height 14
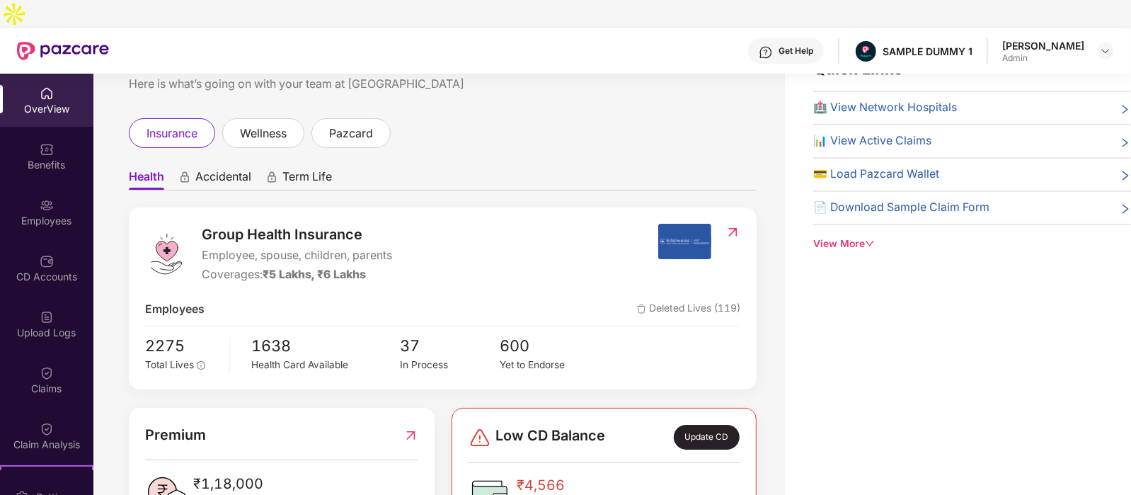
click at [494, 88] on div "Welcome back, [PERSON_NAME]! Here is what’s going on with your team at Pazcare …" at bounding box center [438, 261] width 691 height 466
